Goal: Check status

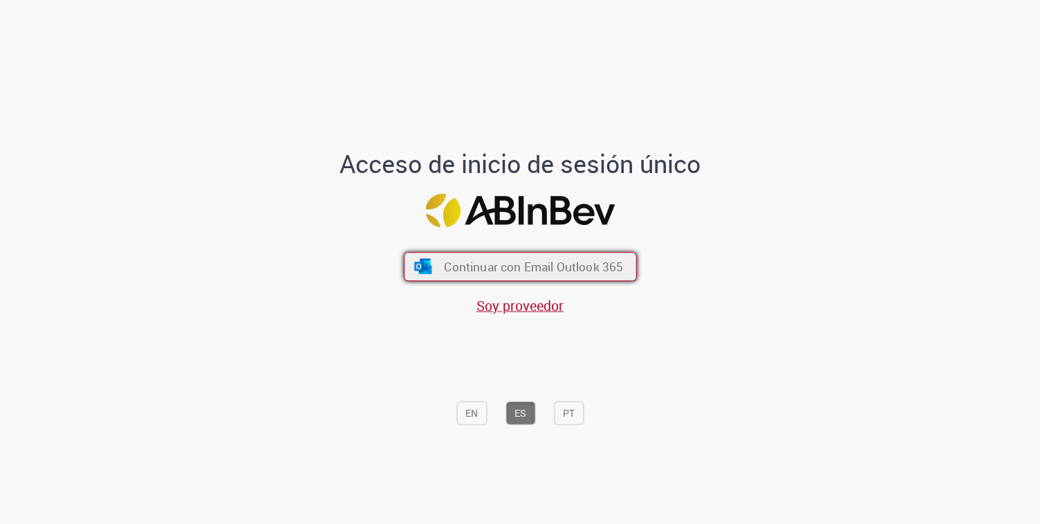
click at [530, 269] on span "Continuar con Email Outlook 365" at bounding box center [533, 267] width 179 height 16
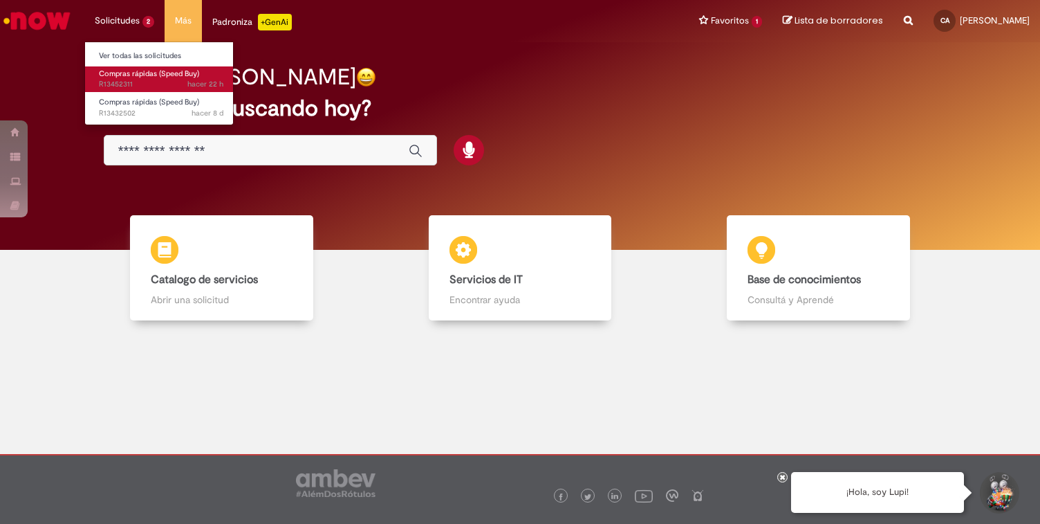
click at [131, 75] on span "Compras rápidas (Speed Buy)" at bounding box center [149, 73] width 100 height 10
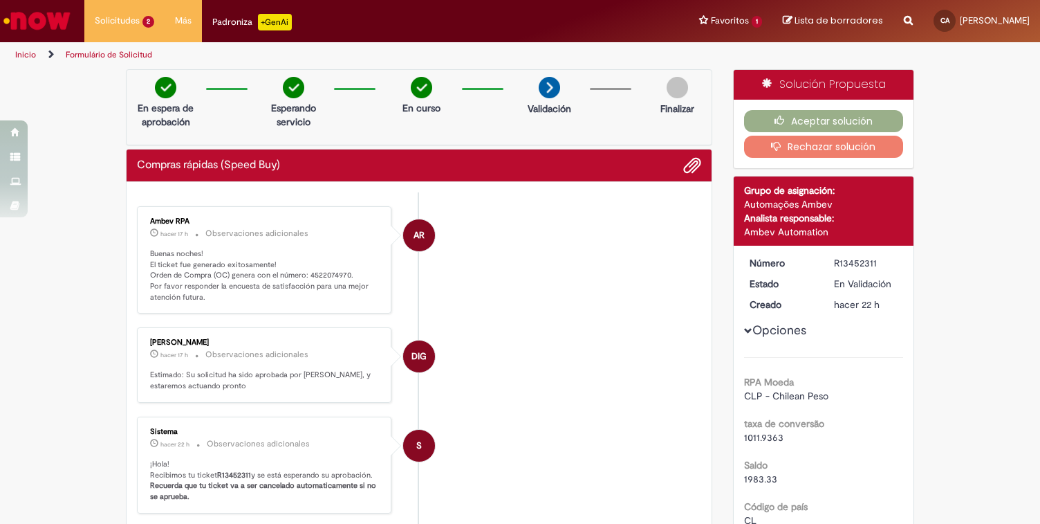
click at [236, 480] on b "R13452311" at bounding box center [234, 475] width 34 height 10
copy b "R13452311"
click at [320, 268] on p "Buenas noches! El ticket fue generado exitosamente! Orden de Compra (OC) genera…" at bounding box center [265, 275] width 230 height 55
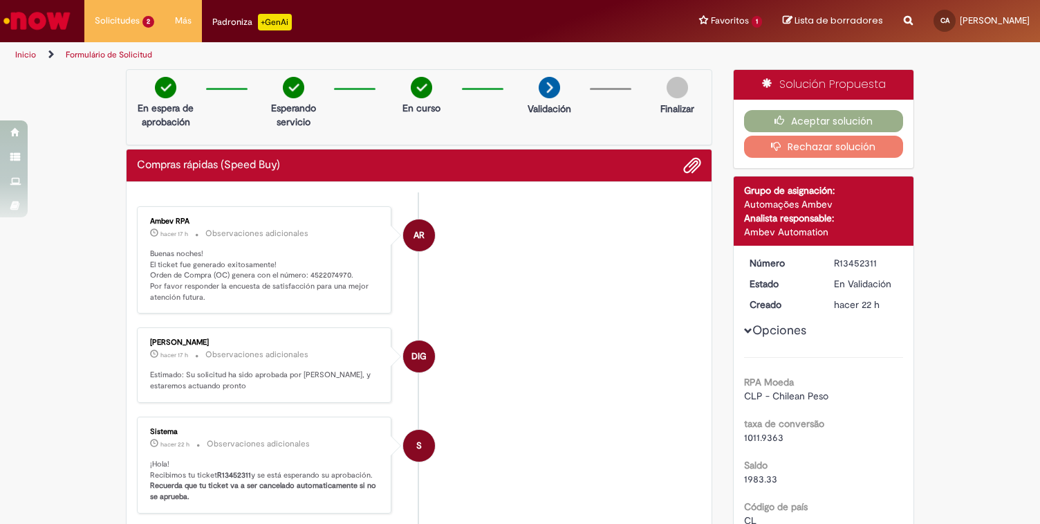
click at [320, 271] on p "Buenas noches! El ticket fue generado exitosamente! Orden de Compra (OC) genera…" at bounding box center [265, 275] width 230 height 55
copy p "4522074970"
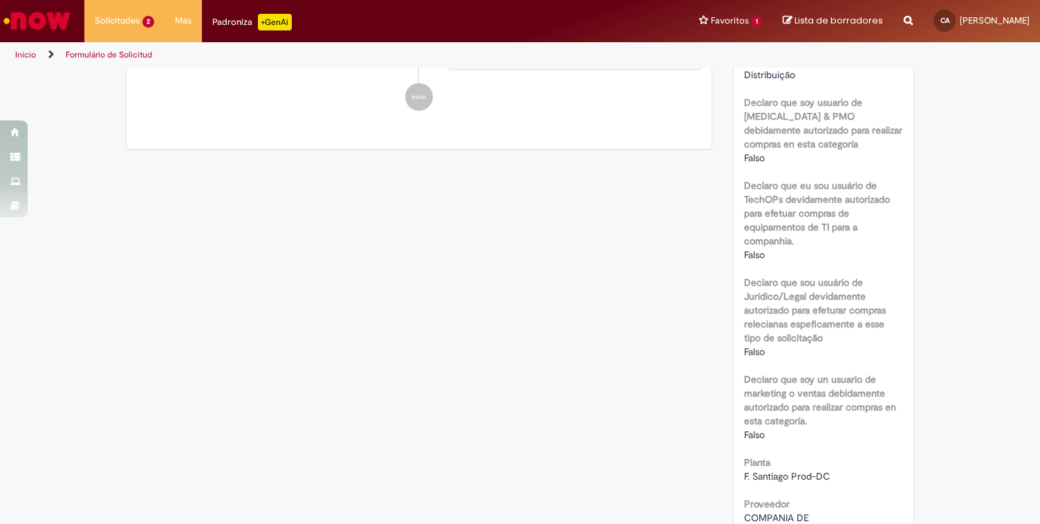
scroll to position [461, 0]
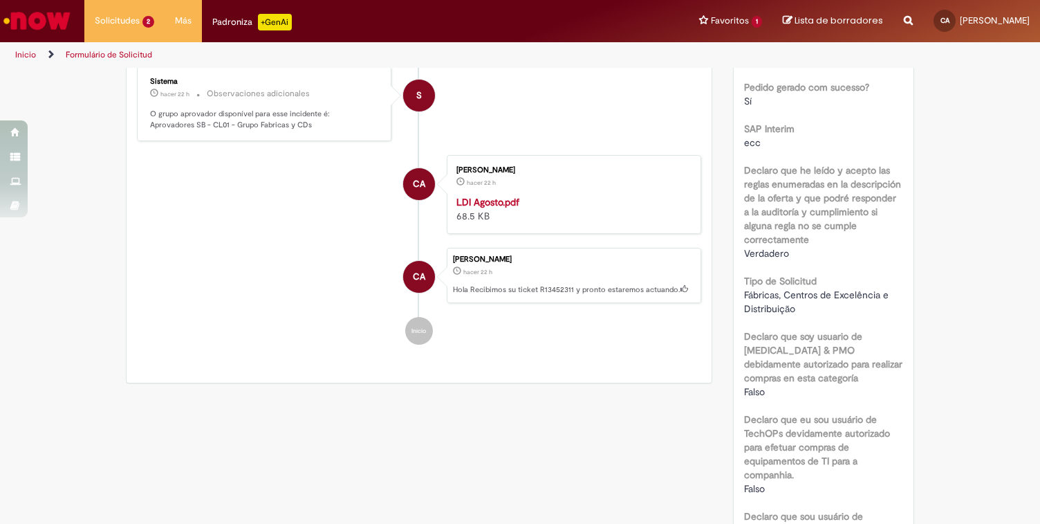
click at [488, 207] on strong "LDI Agosto.pdf" at bounding box center [487, 202] width 63 height 12
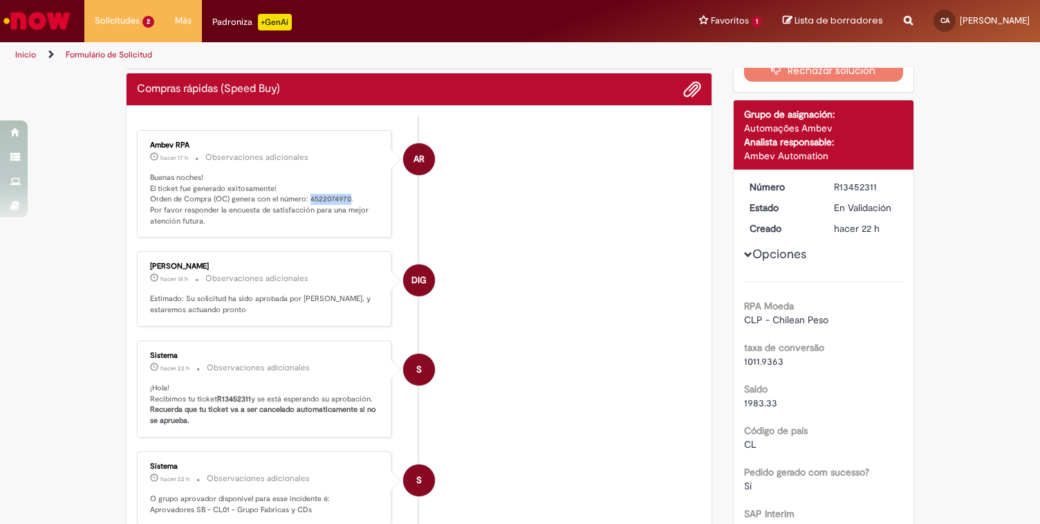
scroll to position [0, 0]
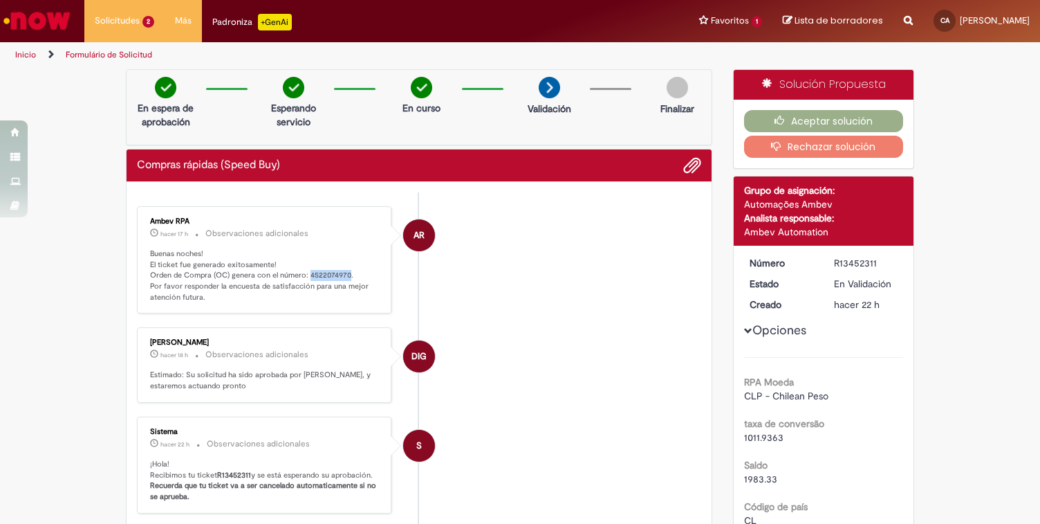
copy p "4522074970"
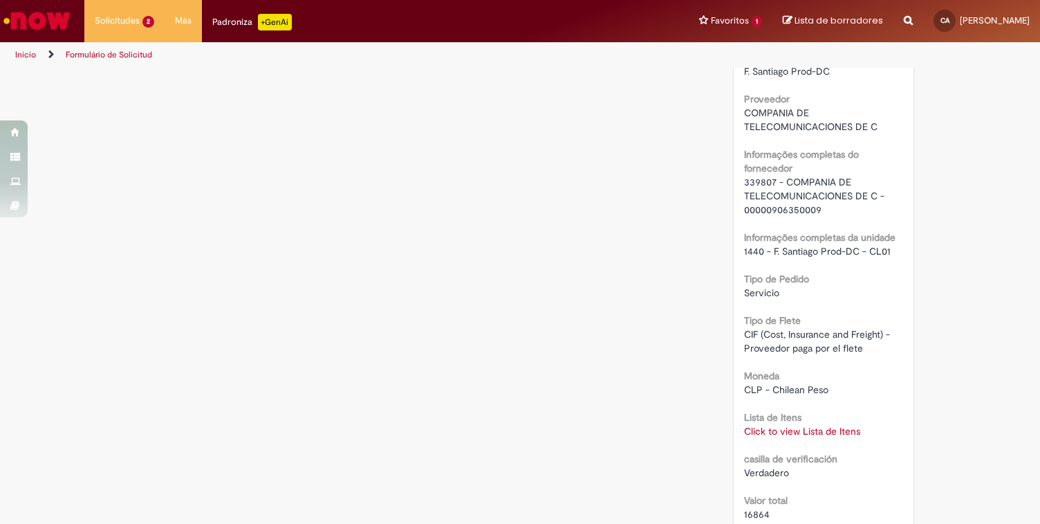
scroll to position [1266, 0]
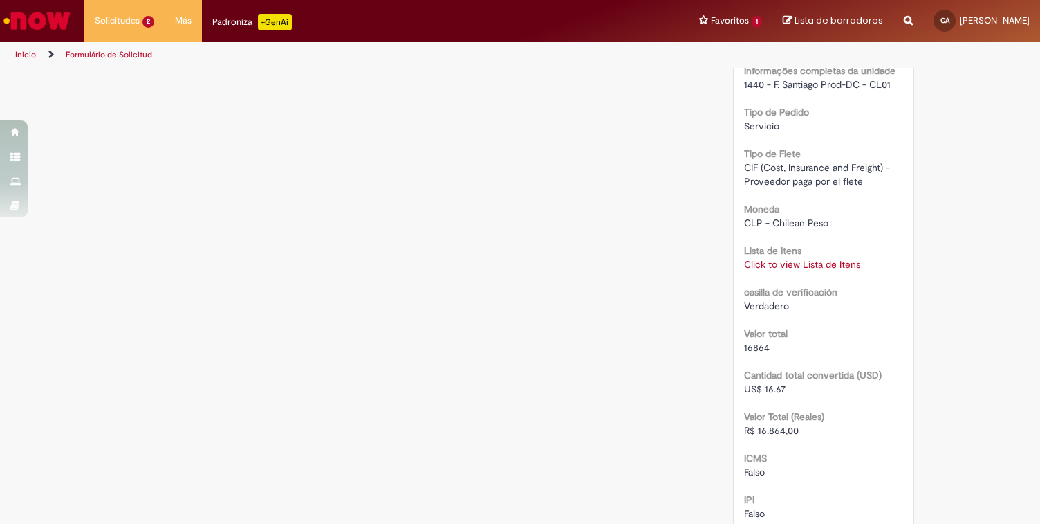
click at [802, 258] on link "Click to view Lista de Itens" at bounding box center [802, 264] width 116 height 12
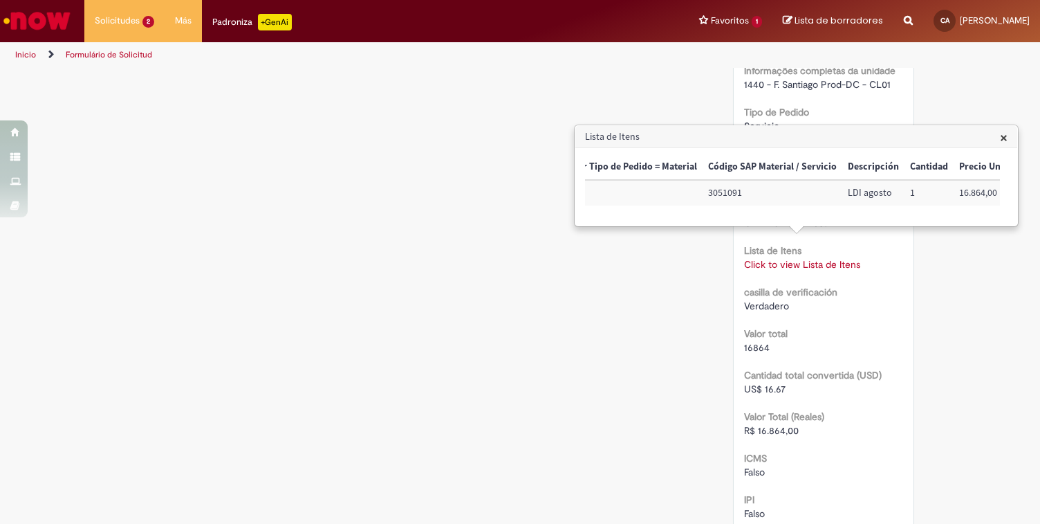
scroll to position [0, 103]
click at [1004, 140] on span "×" at bounding box center [1004, 137] width 8 height 19
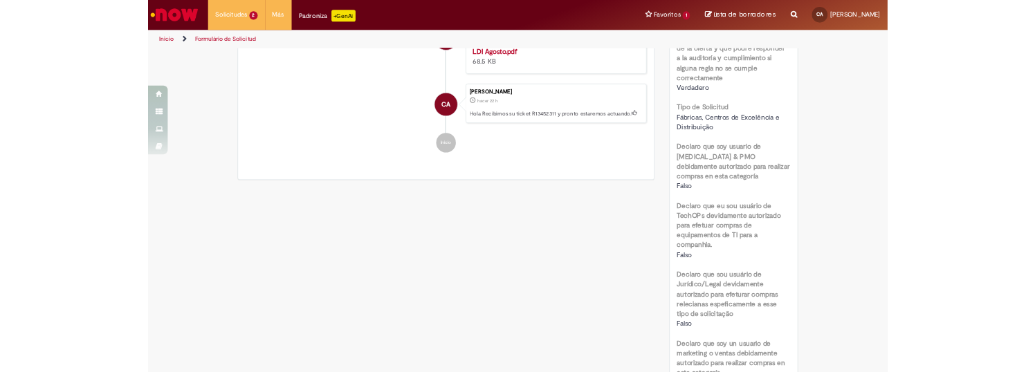
scroll to position [0, 0]
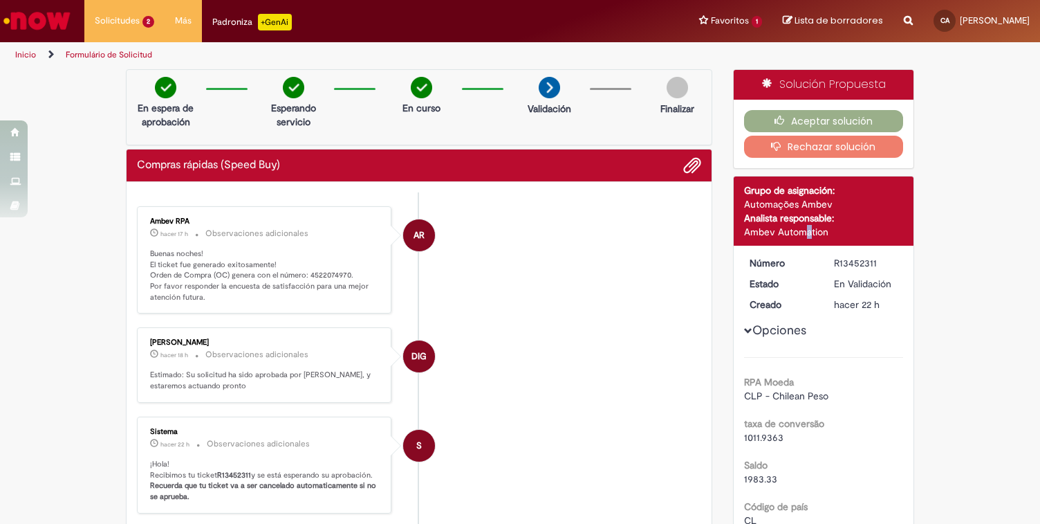
click at [775, 232] on div "Ambev Automation" at bounding box center [824, 232] width 160 height 14
click at [331, 271] on p "Buenas noches! El ticket fue generado exitosamente! Orden de Compra (OC) genera…" at bounding box center [265, 275] width 230 height 55
copy p "4522074970"
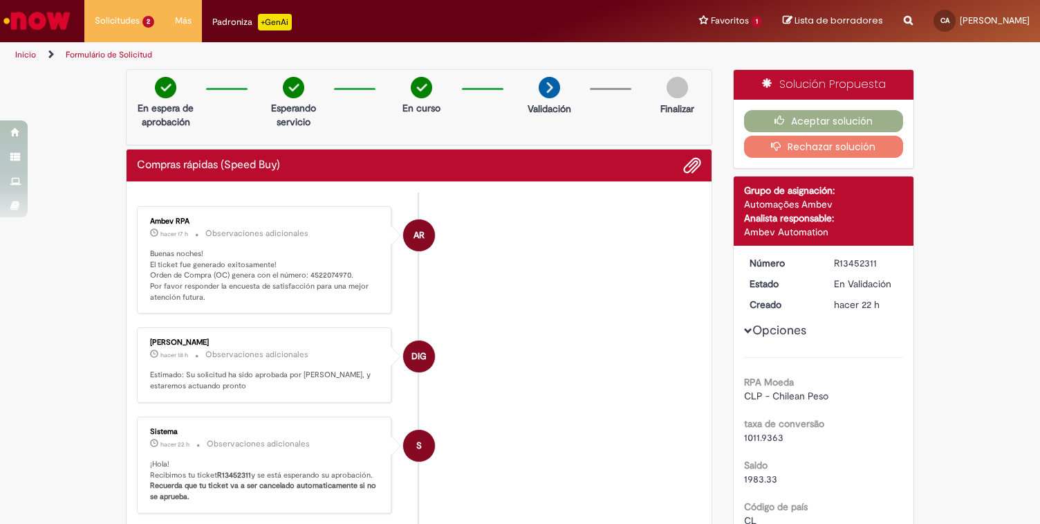
click at [421, 288] on div "AR" at bounding box center [419, 358] width 35 height 282
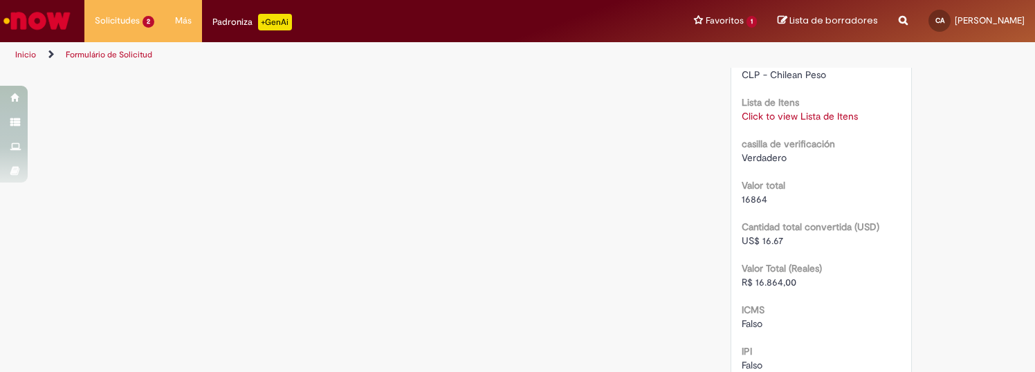
scroll to position [1403, 0]
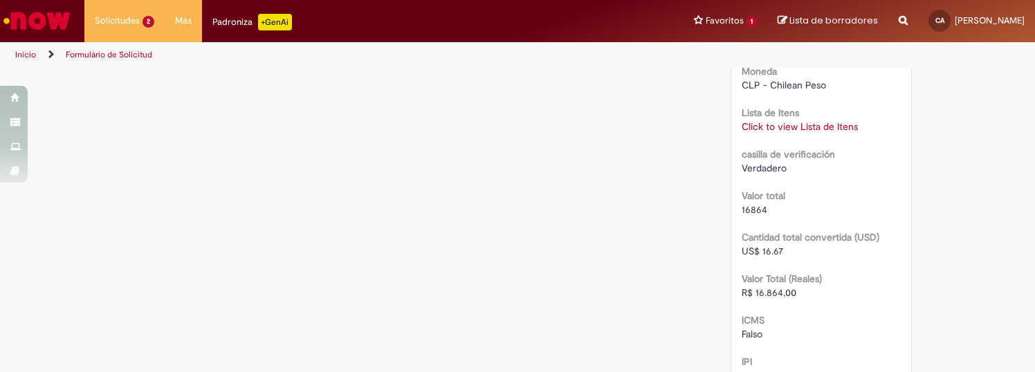
click at [797, 120] on link "Click to view Lista de Itens" at bounding box center [799, 126] width 116 height 12
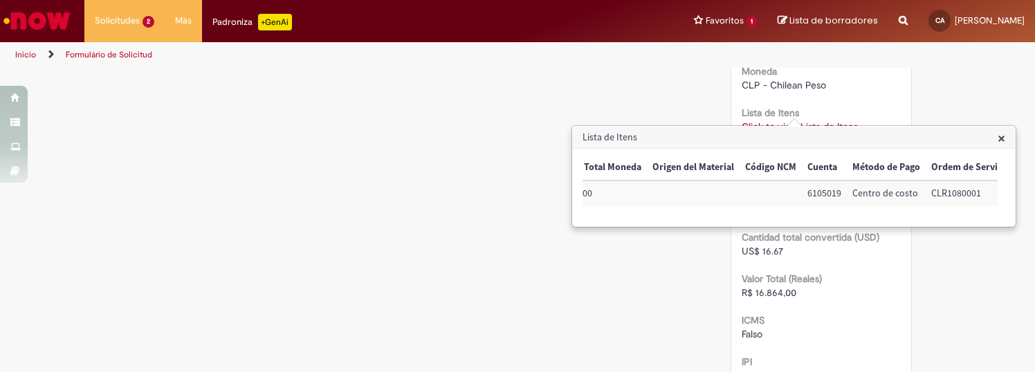
scroll to position [0, 522]
